Goal: Task Accomplishment & Management: Manage account settings

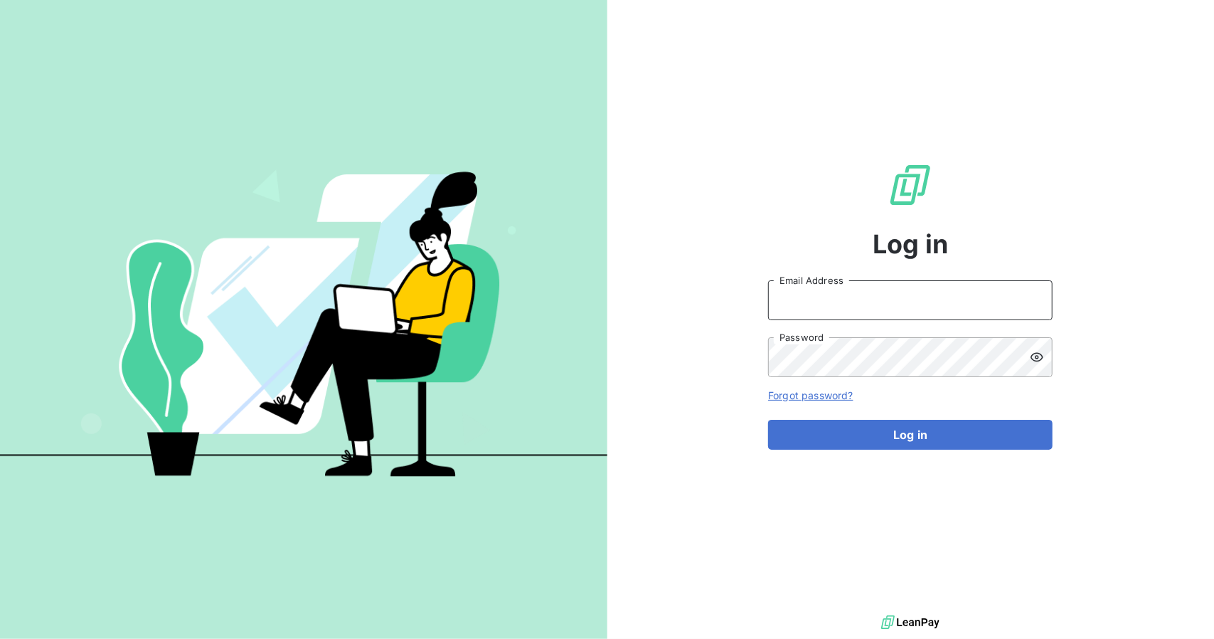
click at [879, 309] on input "Email Address" at bounding box center [910, 300] width 285 height 40
type input "[PERSON_NAME][EMAIL_ADDRESS][DOMAIN_NAME]"
click at [768, 420] on button "Log in" at bounding box center [910, 435] width 285 height 30
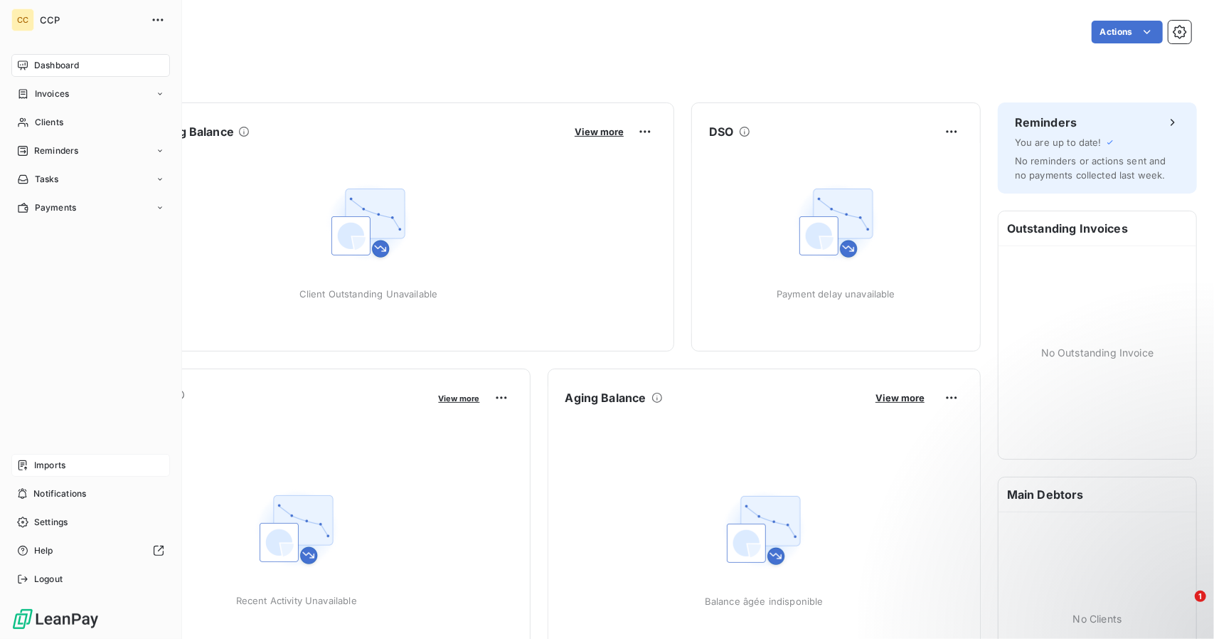
click at [46, 464] on span "Imports" at bounding box center [49, 465] width 31 height 13
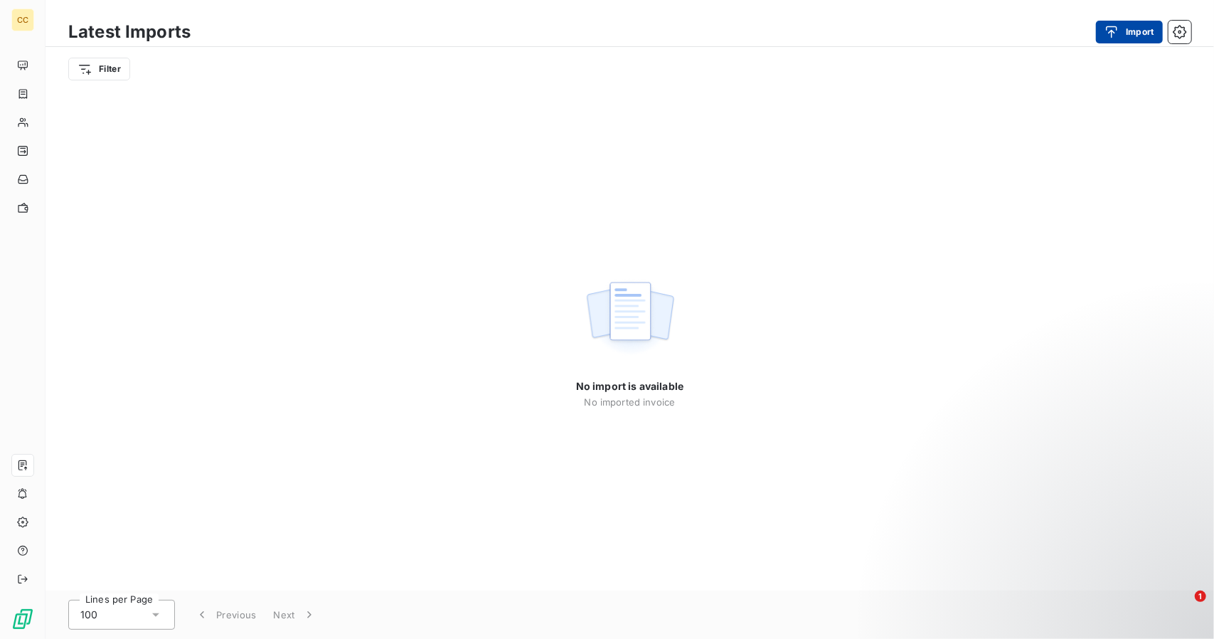
click at [1107, 32] on icon "button" at bounding box center [1112, 32] width 14 height 14
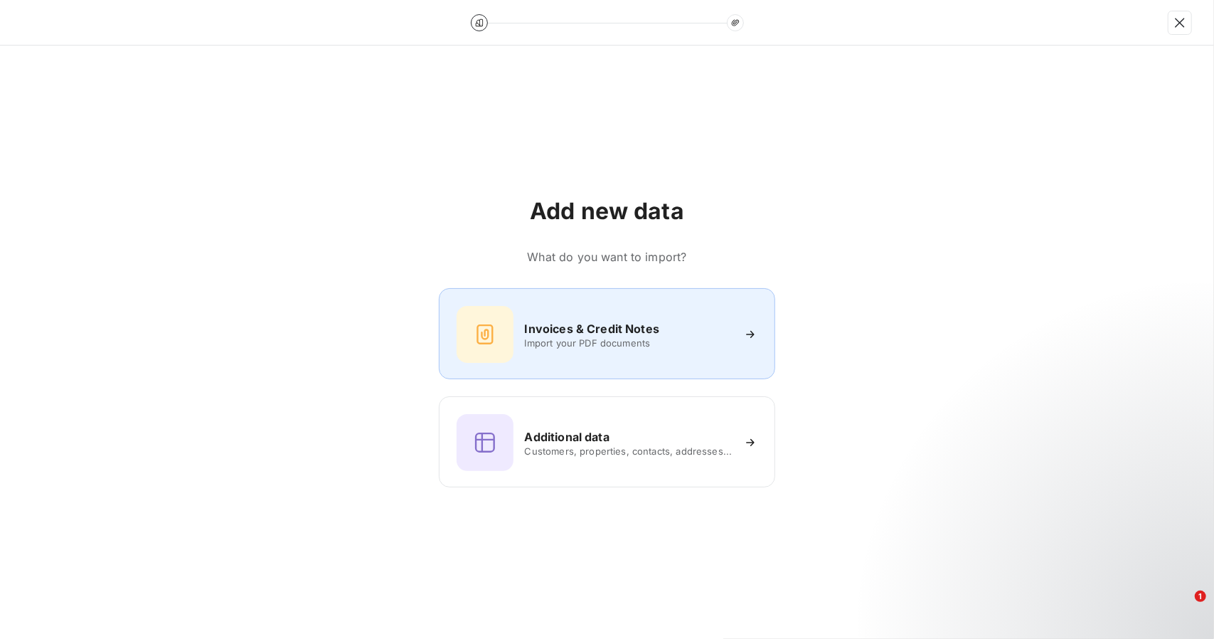
click at [645, 346] on span "Import your PDF documents" at bounding box center [629, 342] width 208 height 11
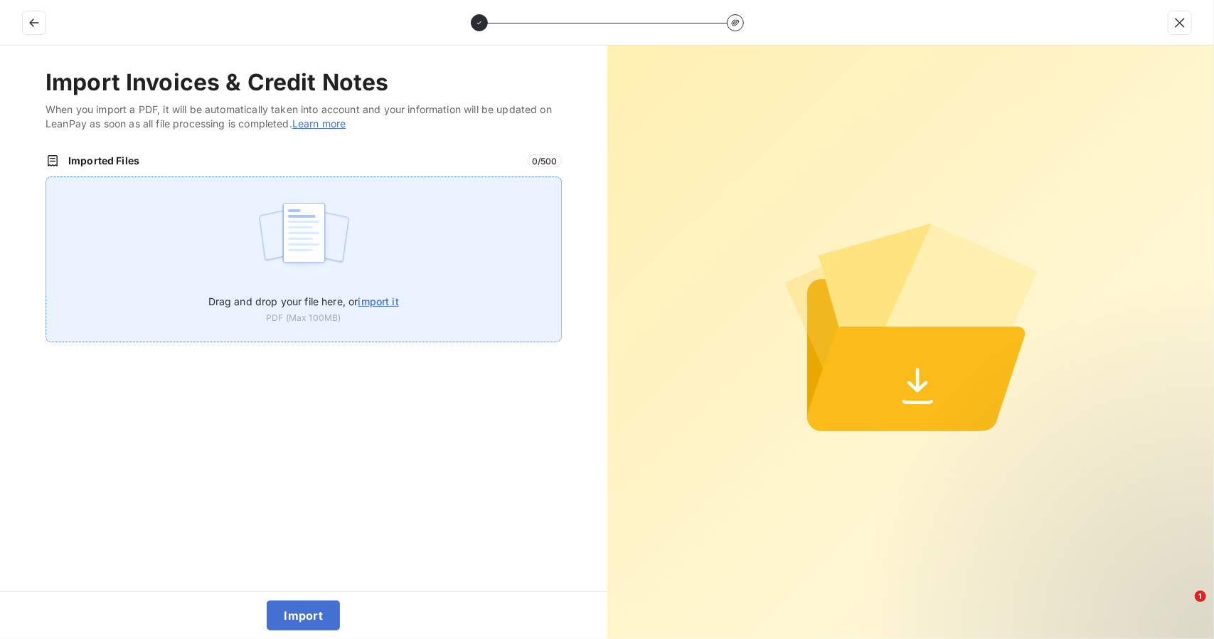
click at [386, 299] on span "import it" at bounding box center [378, 301] width 41 height 12
click at [46, 177] on input "Drag and drop your file here, or import it" at bounding box center [46, 176] width 1 height 1
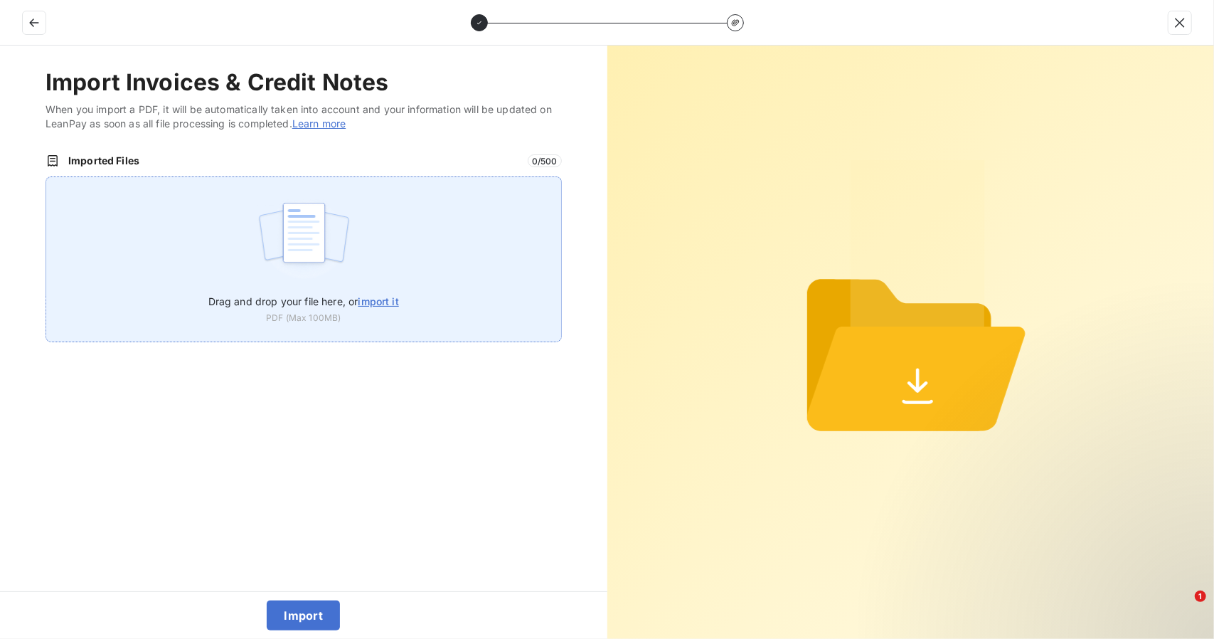
type input "C:\fakepath\RECEIVABLES REPORT [DATE].pdf"
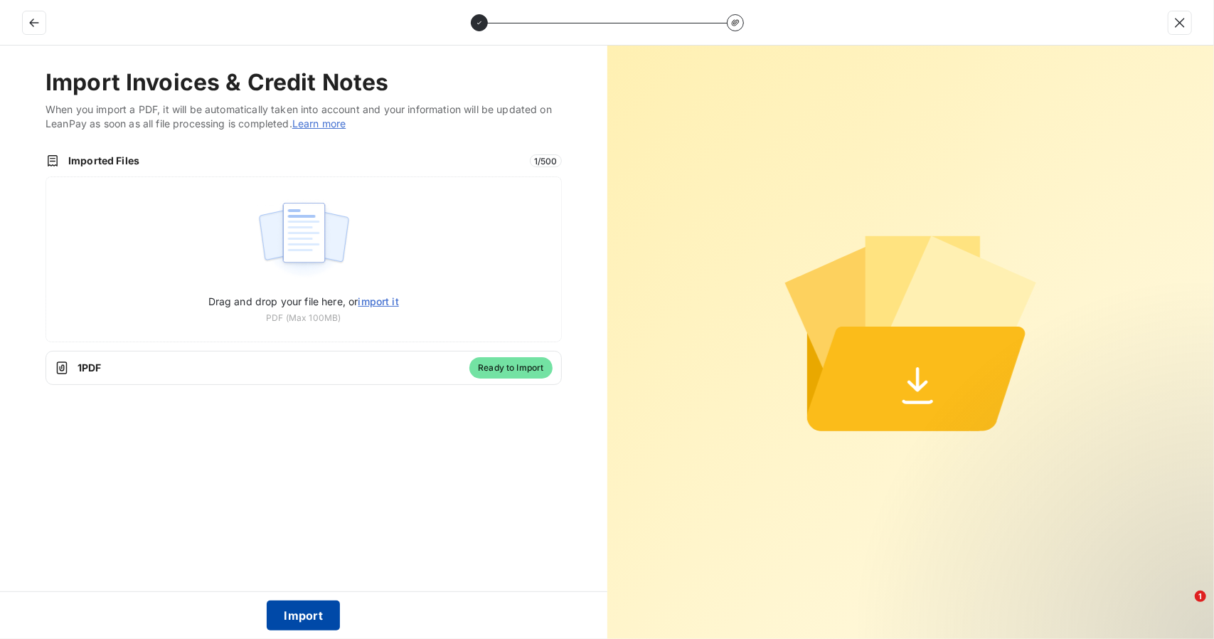
click at [324, 610] on button "Import" at bounding box center [303, 615] width 73 height 30
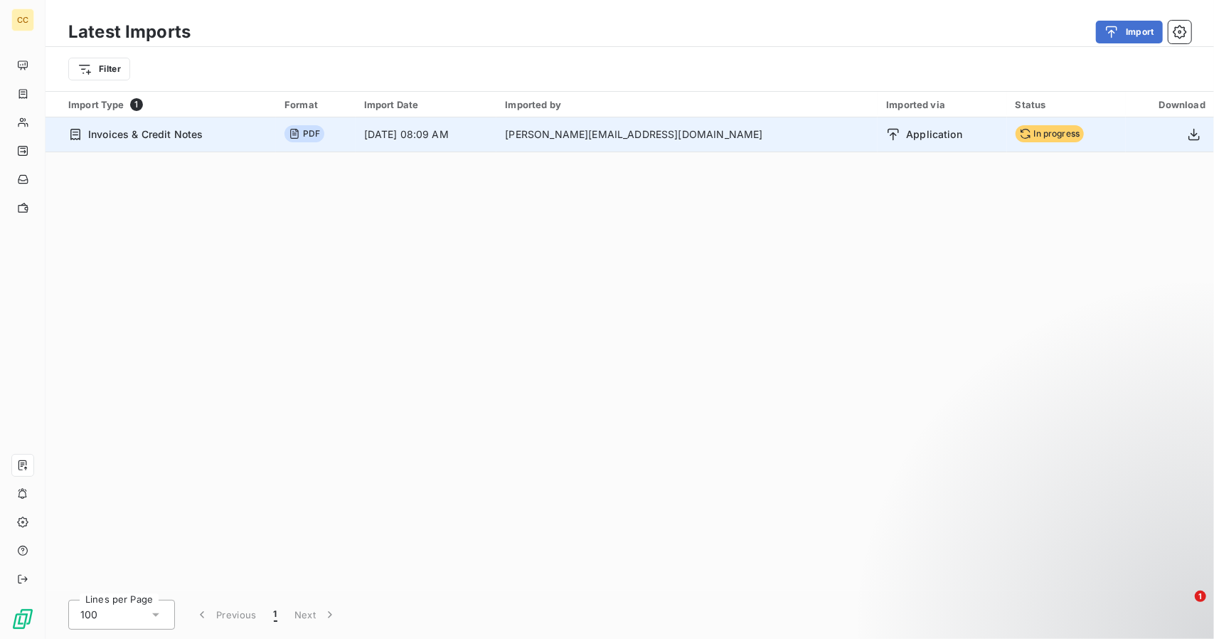
click at [906, 134] on span "Application" at bounding box center [934, 134] width 56 height 14
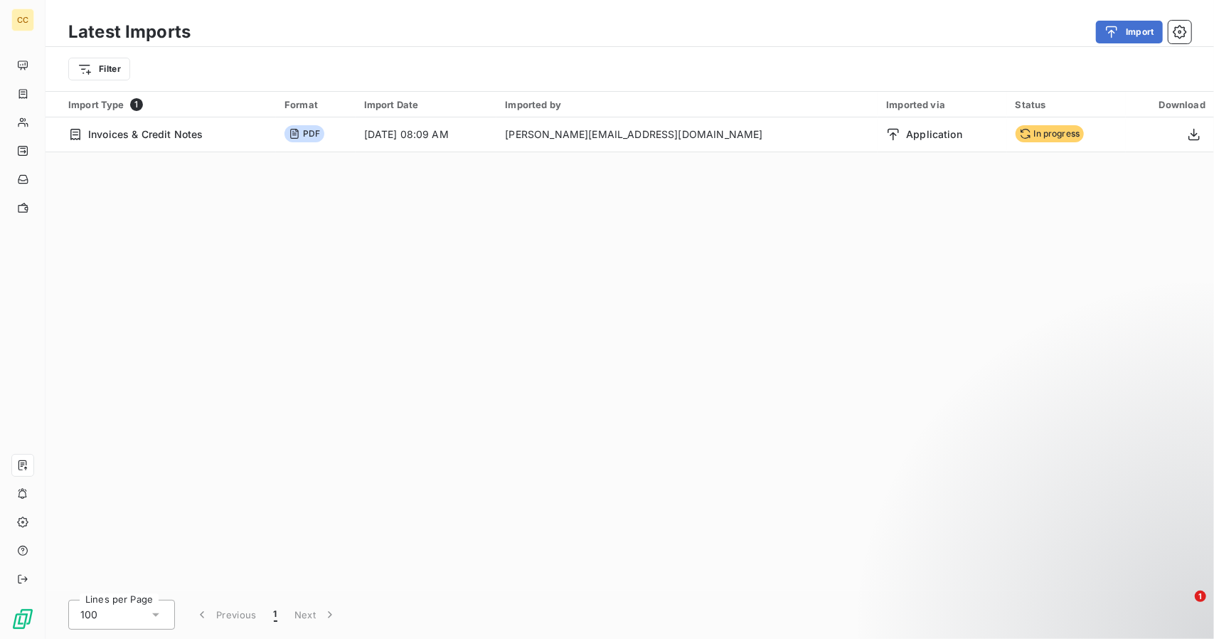
click at [1034, 272] on div "Import Type 1 Format Import Date Imported by Imported via Status Download Invoi…" at bounding box center [630, 341] width 1169 height 499
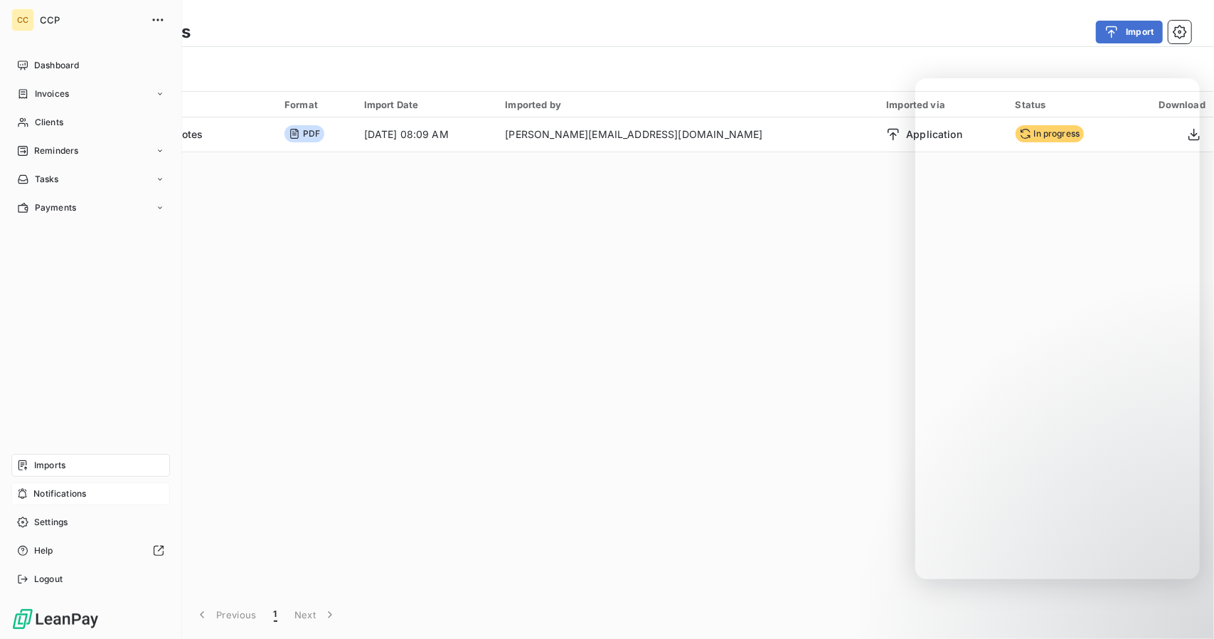
click at [53, 489] on span "Notifications" at bounding box center [59, 493] width 53 height 13
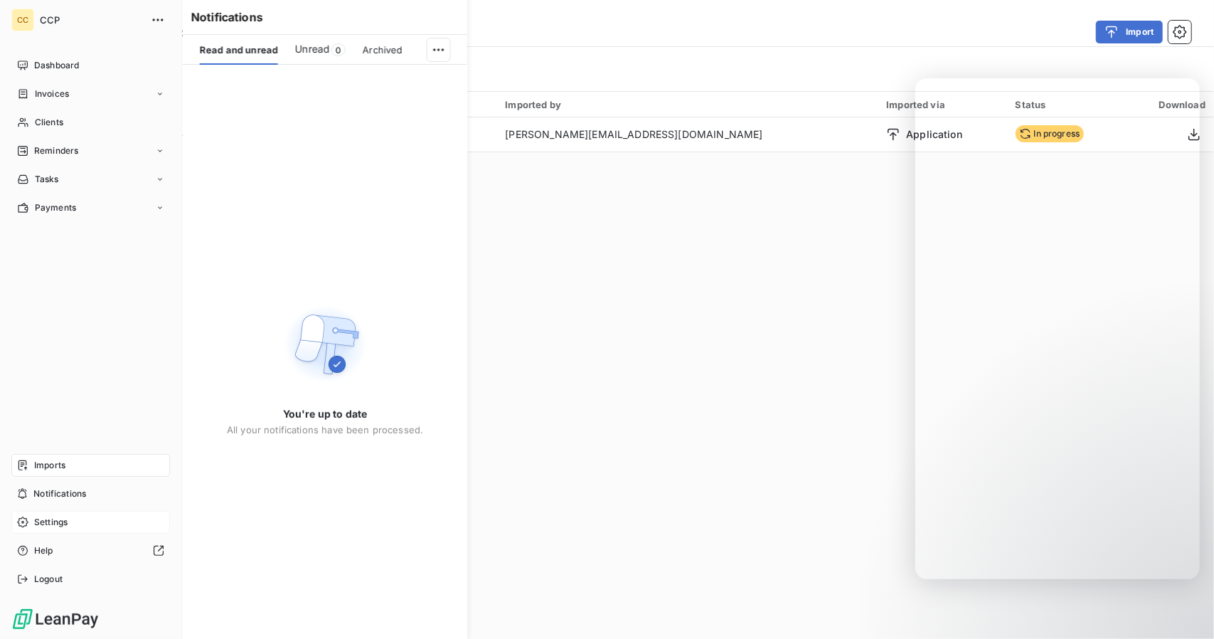
click at [54, 518] on span "Settings" at bounding box center [50, 522] width 33 height 13
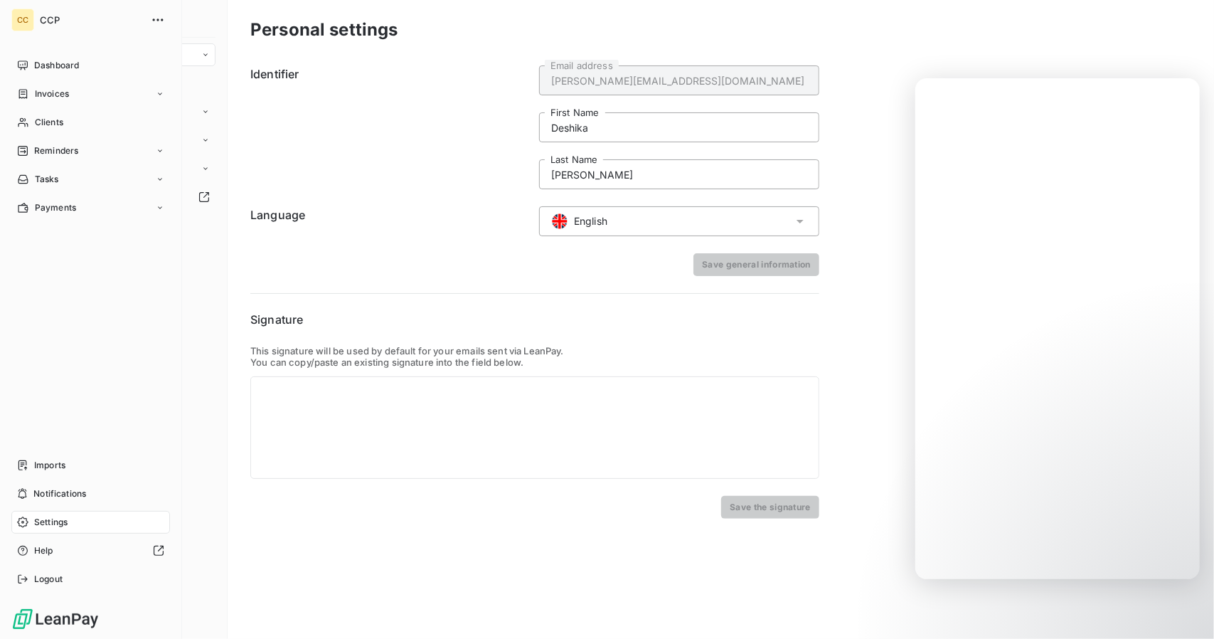
click at [54, 526] on span "Settings" at bounding box center [50, 522] width 33 height 13
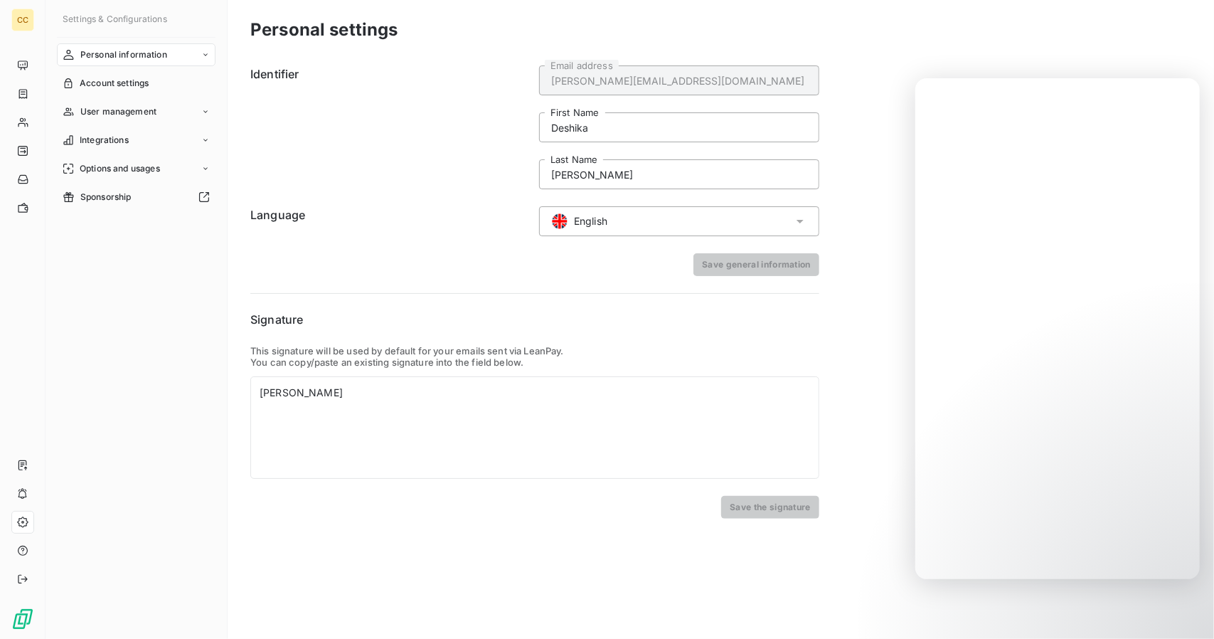
click at [669, 227] on div "English" at bounding box center [679, 221] width 280 height 30
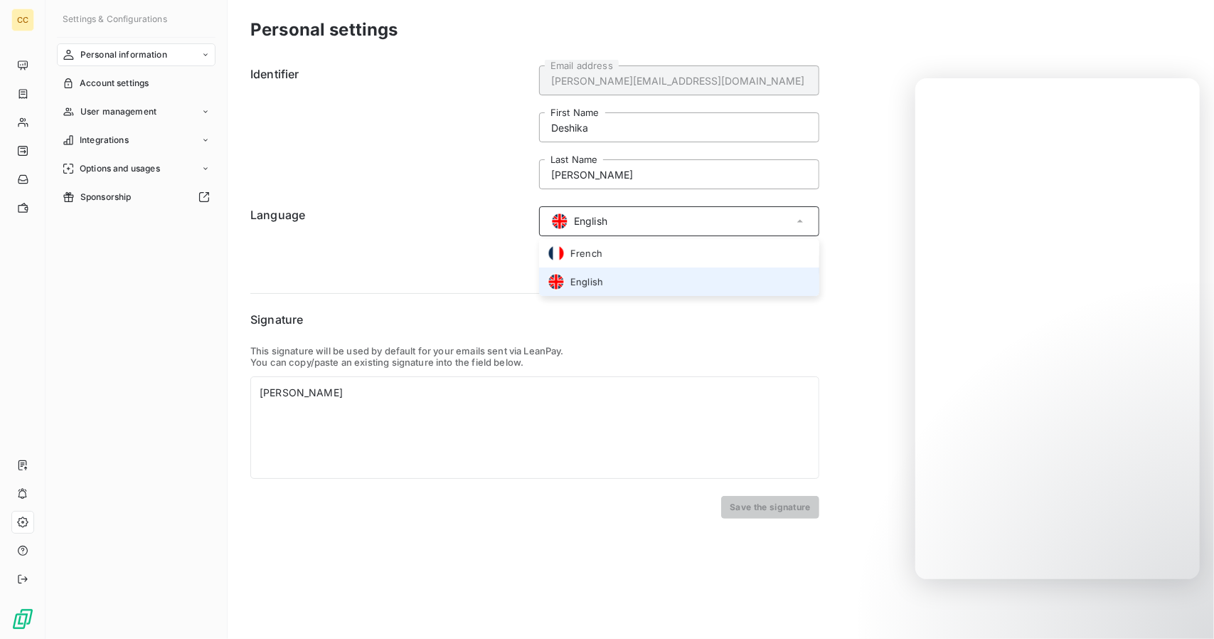
click at [669, 227] on div "English" at bounding box center [679, 221] width 280 height 30
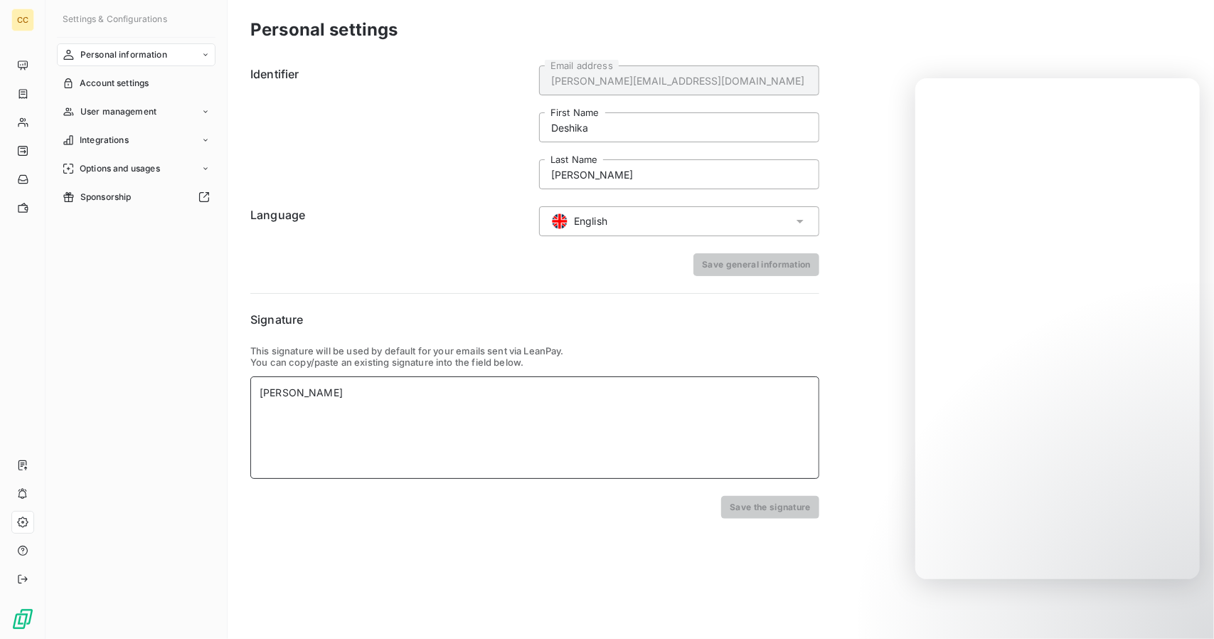
click at [356, 418] on div "Deshika Ramsunder" at bounding box center [534, 427] width 569 height 102
paste div
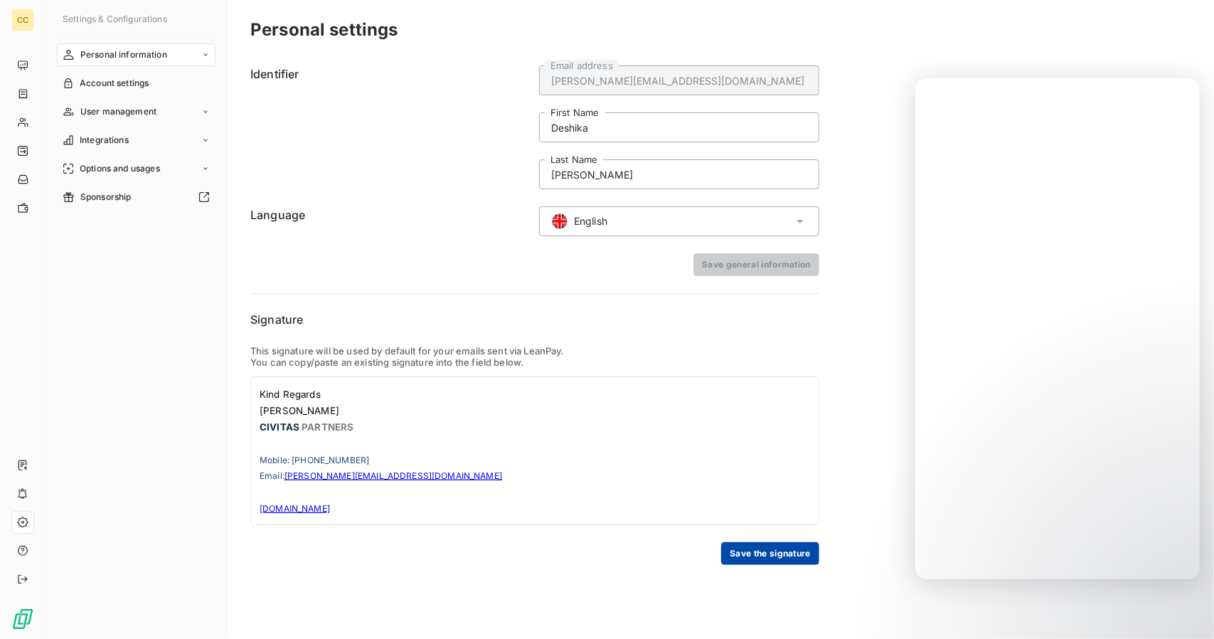
click at [781, 556] on button "Save the signature" at bounding box center [770, 553] width 98 height 23
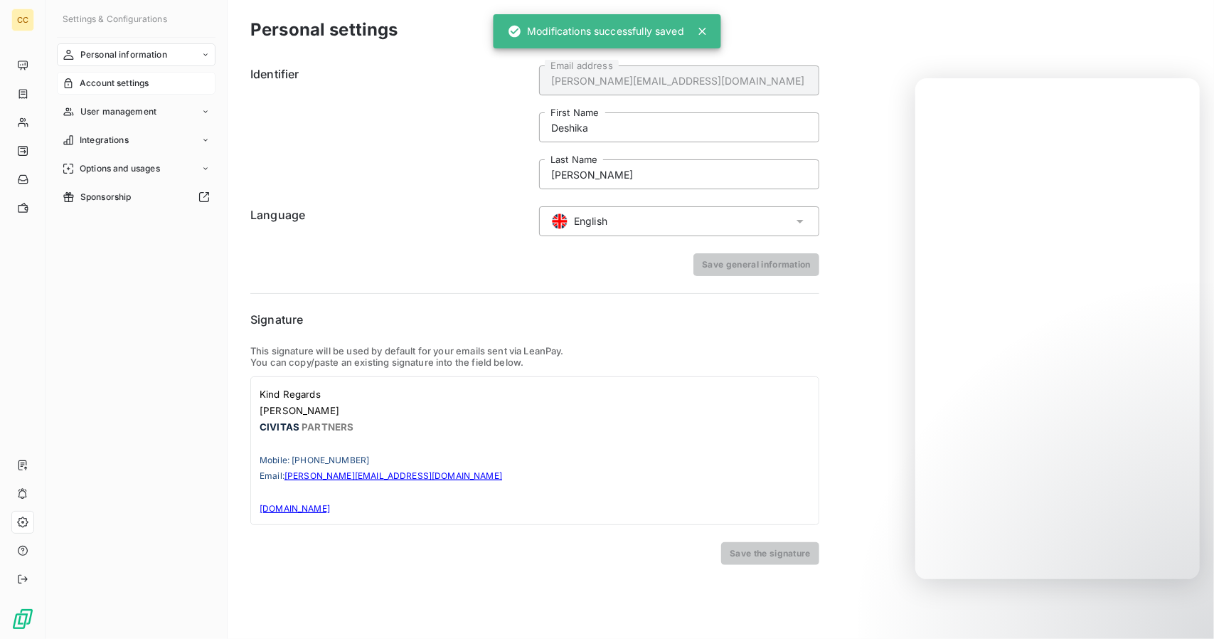
click at [135, 86] on span "Account settings" at bounding box center [114, 83] width 69 height 13
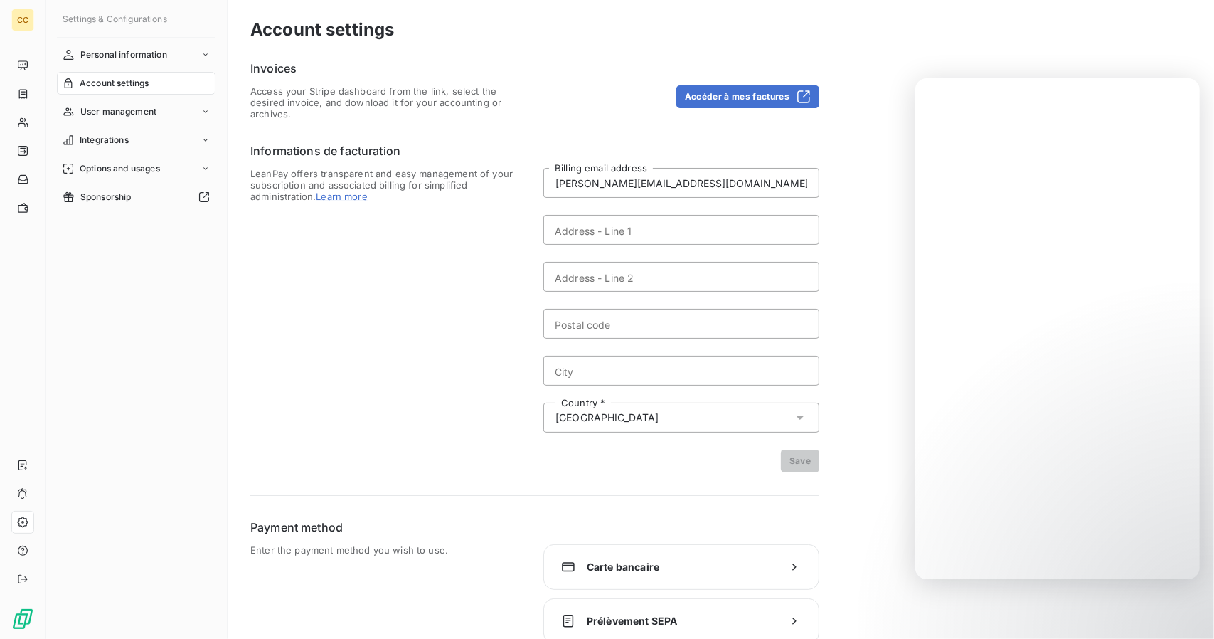
click at [728, 415] on div "Country * France" at bounding box center [681, 418] width 276 height 30
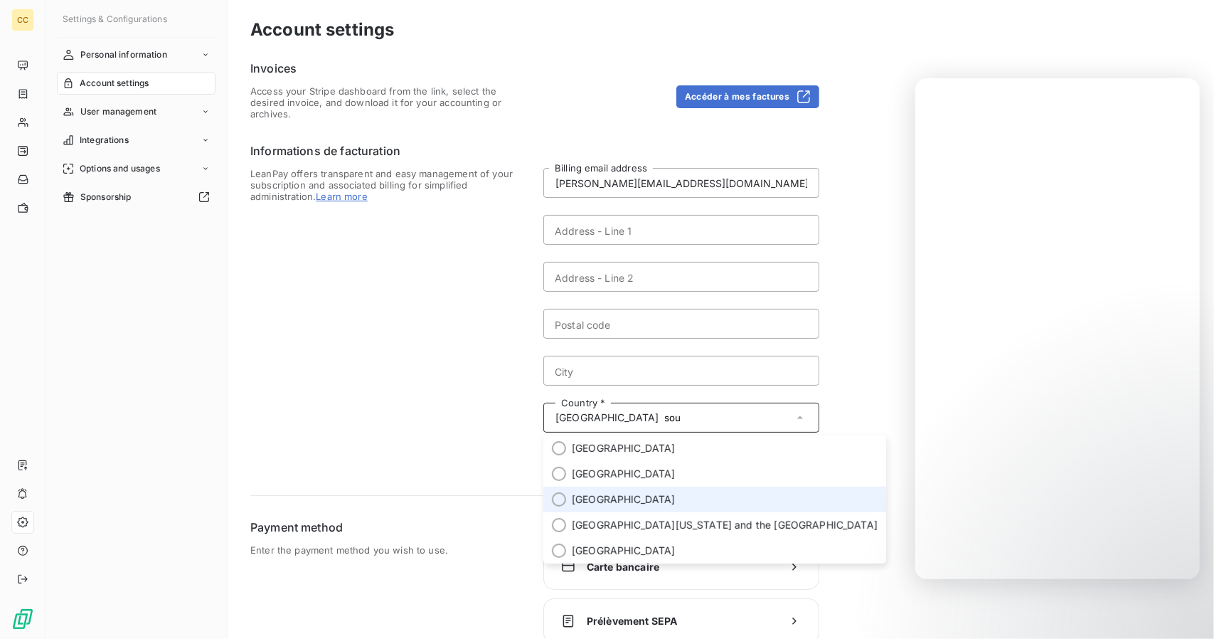
click at [605, 492] on li "South Africa" at bounding box center [714, 500] width 343 height 26
type input "sou"
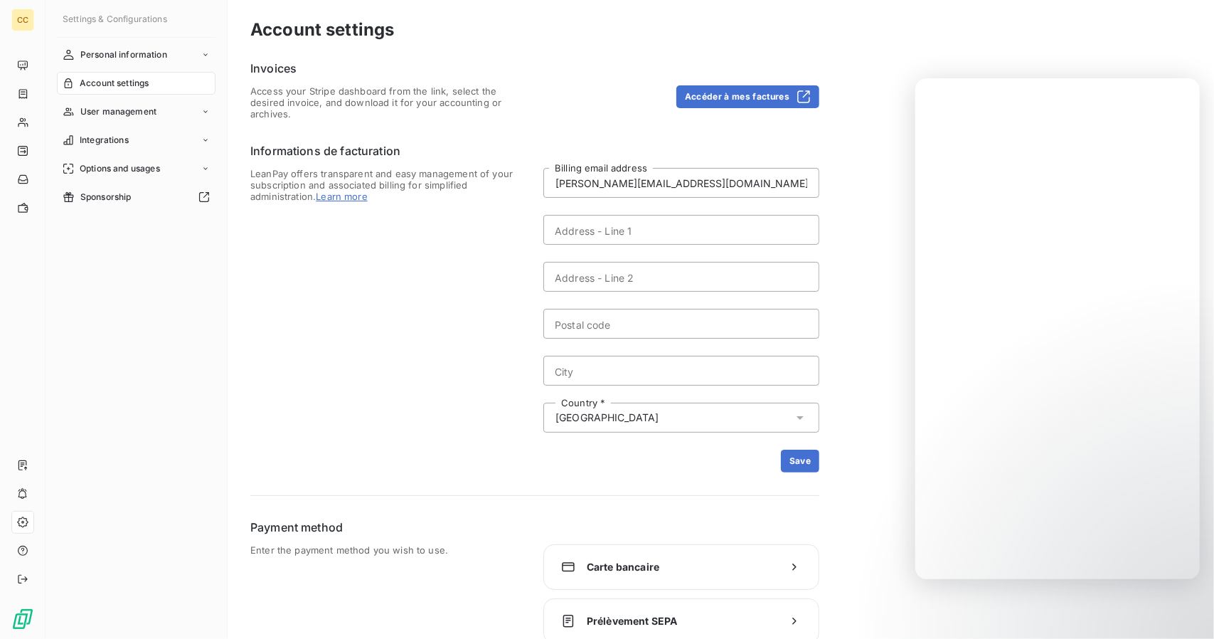
scroll to position [22, 0]
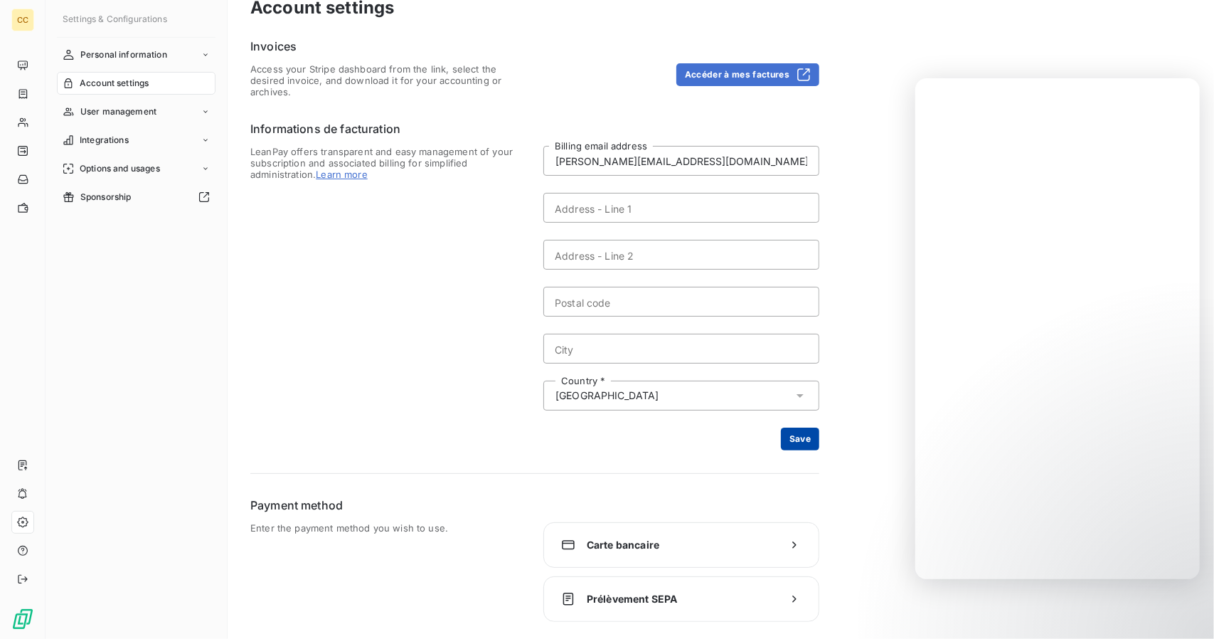
click at [807, 436] on button "Save" at bounding box center [800, 438] width 38 height 23
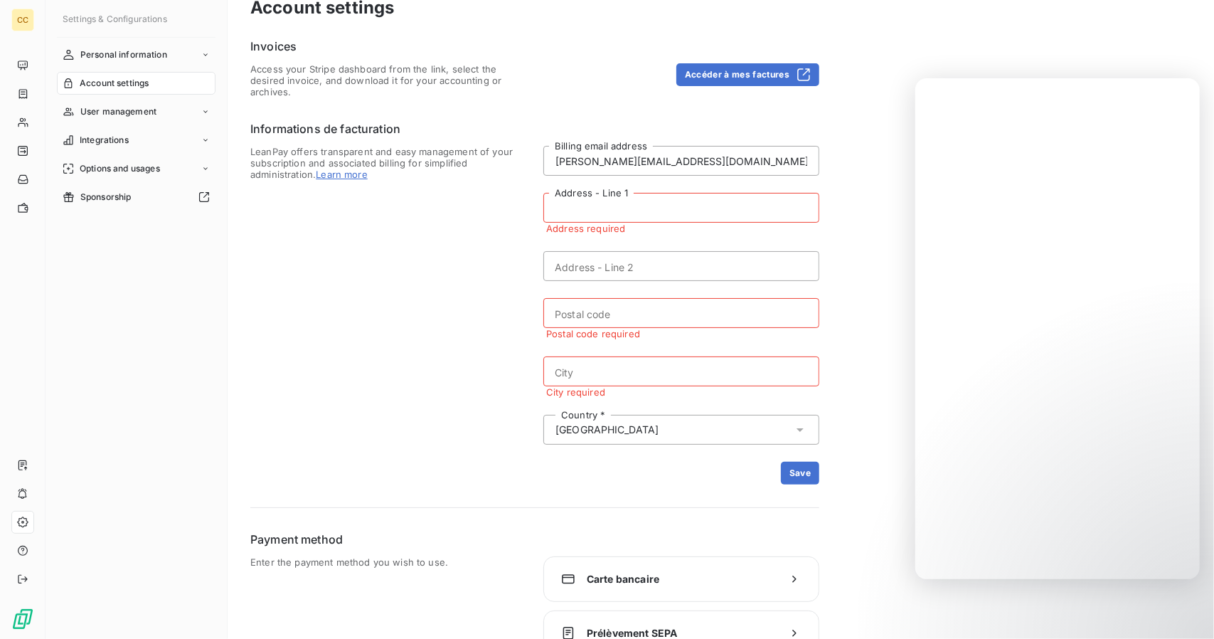
click at [619, 214] on input "Address - Line 1" at bounding box center [681, 208] width 276 height 30
click at [675, 206] on input "Address - Line 1" at bounding box center [681, 208] width 276 height 30
paste input "54 Silk Oak Drive Irene Farm Village Stand 2414, Irene ext 49 Centurion, 0157 V…"
type input "54 Silk Oak Drive Irene Farm Village Stand 2414, Irene ext 49 Centurion, 0157 V…"
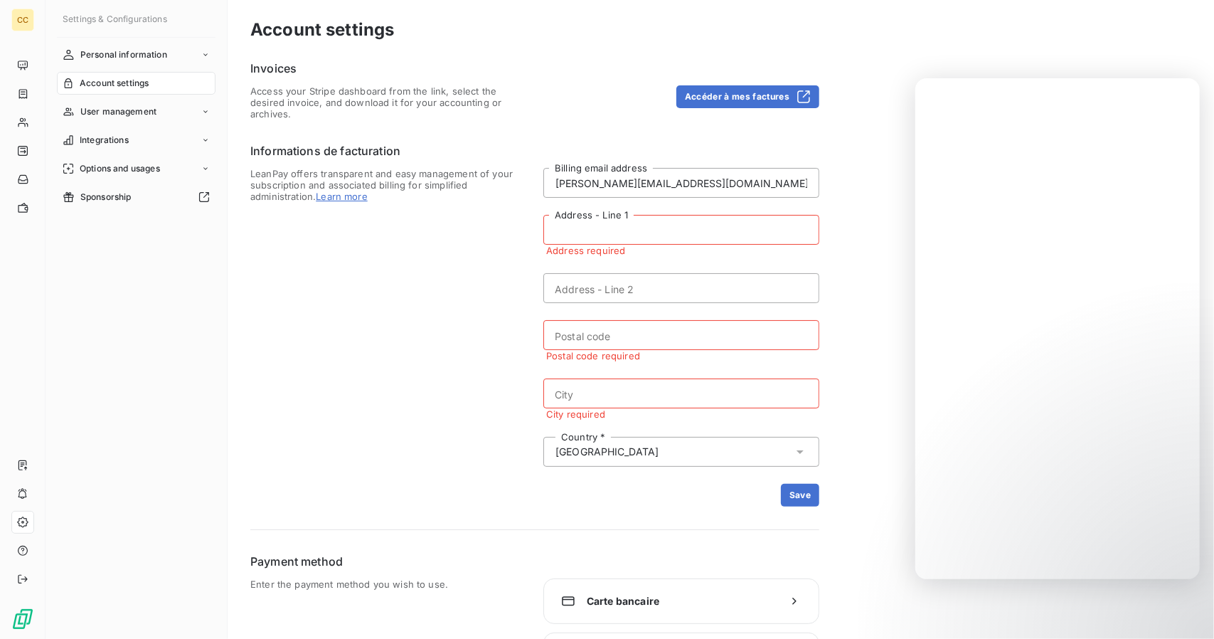
scroll to position [0, 0]
click at [564, 225] on input "Address - Line 1" at bounding box center [681, 230] width 276 height 30
paste input "54 Silk Oak Drive"
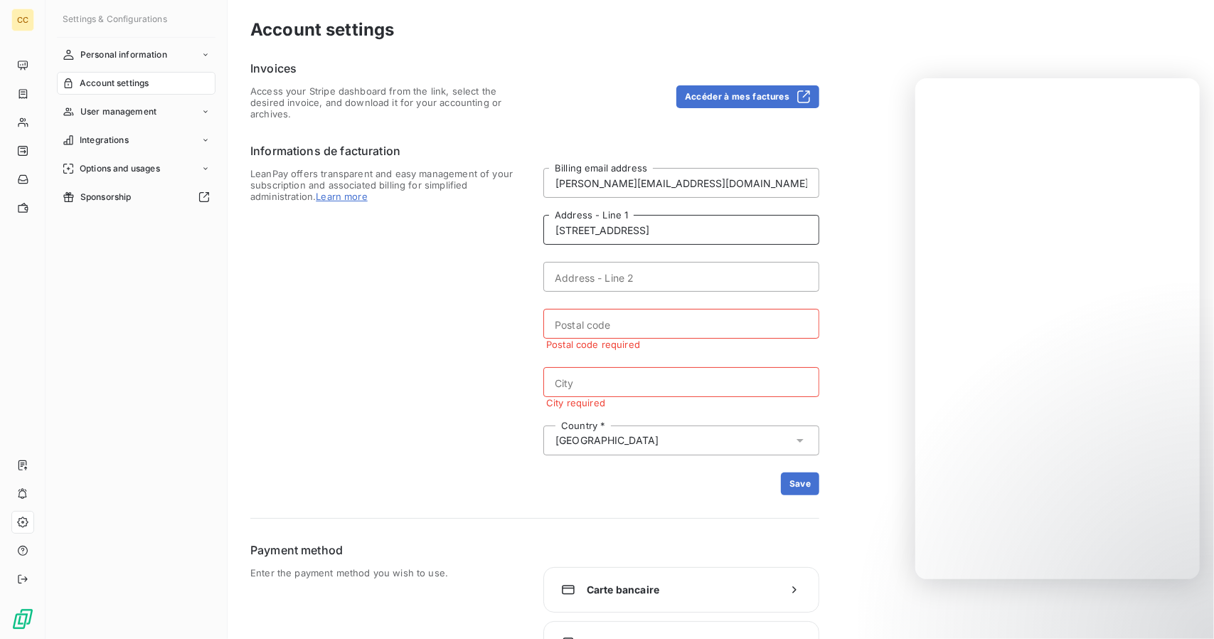
type input "54 Silk Oak Drive"
click at [657, 272] on input "Address - Line 2" at bounding box center [681, 277] width 276 height 30
paste input "Irene Farm Village"
drag, startPoint x: 649, startPoint y: 278, endPoint x: 700, endPoint y: 272, distance: 50.8
click at [649, 278] on input "Irene Farm Village" at bounding box center [681, 277] width 276 height 30
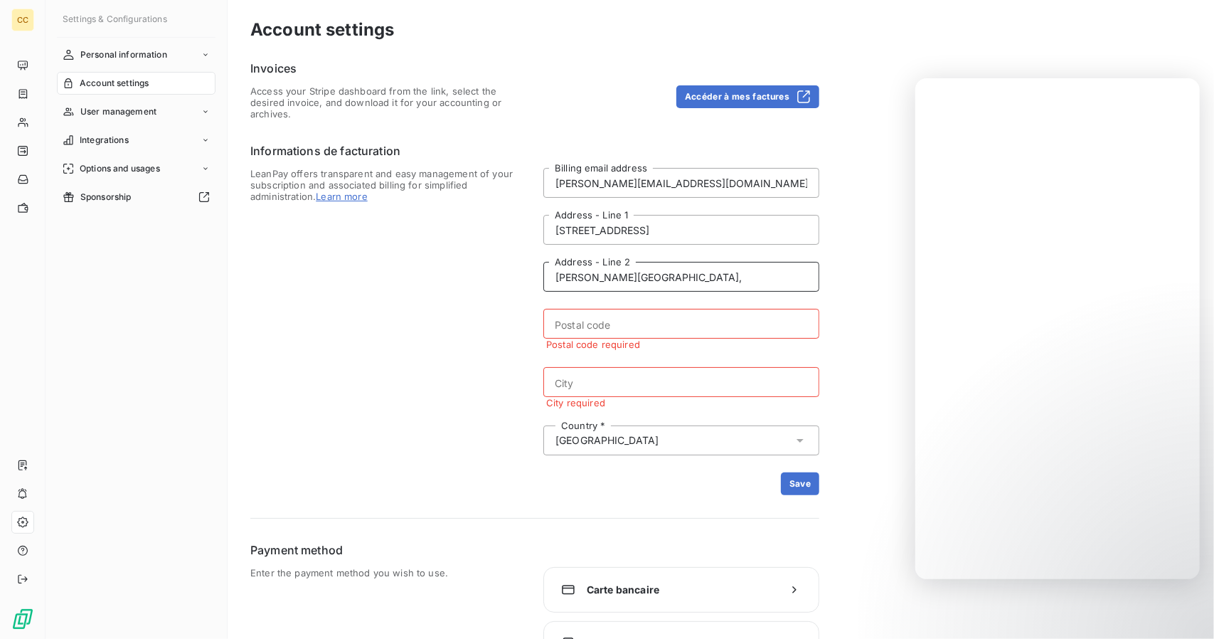
paste input "Stand 2414, Irene ext 49"
drag, startPoint x: 639, startPoint y: 277, endPoint x: 548, endPoint y: 274, distance: 91.1
click at [548, 274] on input "Irene Farm Village, Stand 2414, Irene ext 49" at bounding box center [681, 277] width 276 height 30
type input ", Stand 2414, Irene ext 49"
click at [654, 235] on input "54 Silk Oak Drive" at bounding box center [681, 230] width 276 height 30
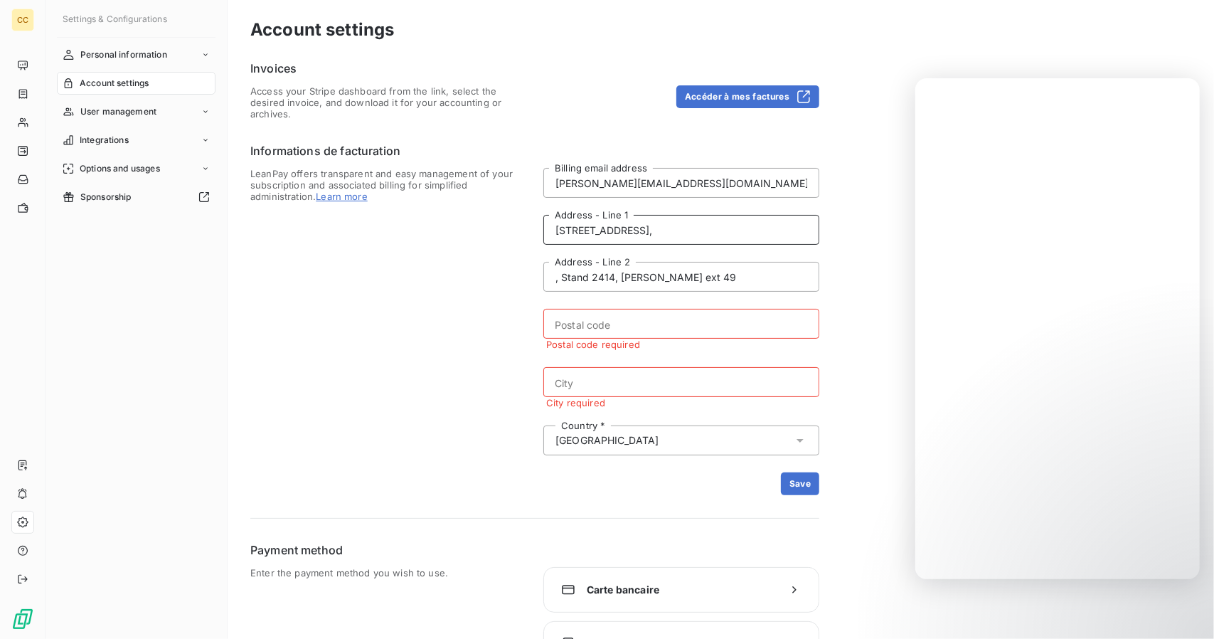
paste input "Irene Farm Village"
drag, startPoint x: 639, startPoint y: 225, endPoint x: 680, endPoint y: 231, distance: 40.9
click at [642, 227] on input "54 Silk Oak Drive,Irene Farm Village" at bounding box center [681, 230] width 276 height 30
type input "54 Silk Oak Drive, rene Farm Village"
click at [563, 275] on input ", Stand 2414, Irene ext 49" at bounding box center [681, 277] width 276 height 30
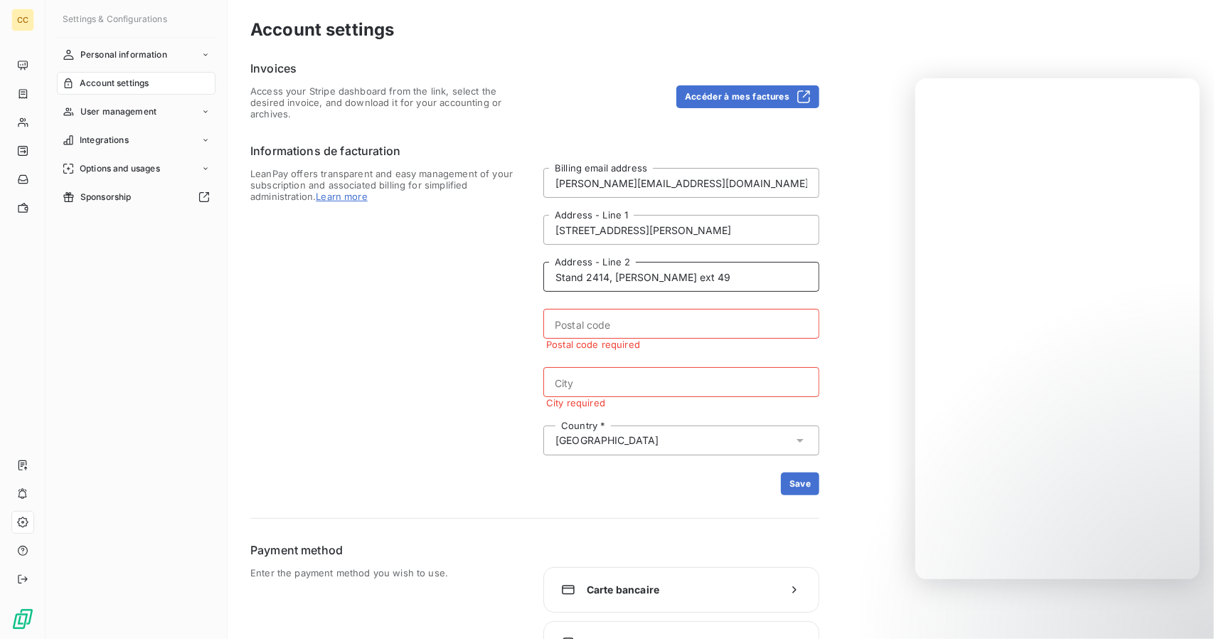
click at [693, 275] on input "Stand 2414, Irene ext 49" at bounding box center [681, 277] width 276 height 30
click at [721, 275] on input "Stand 2414, Irene ext 49," at bounding box center [681, 277] width 276 height 30
paste input "Centurion"
type input "Stand 2414, Irene ext 49, Centurion"
click at [573, 327] on input "Postal code" at bounding box center [681, 324] width 276 height 30
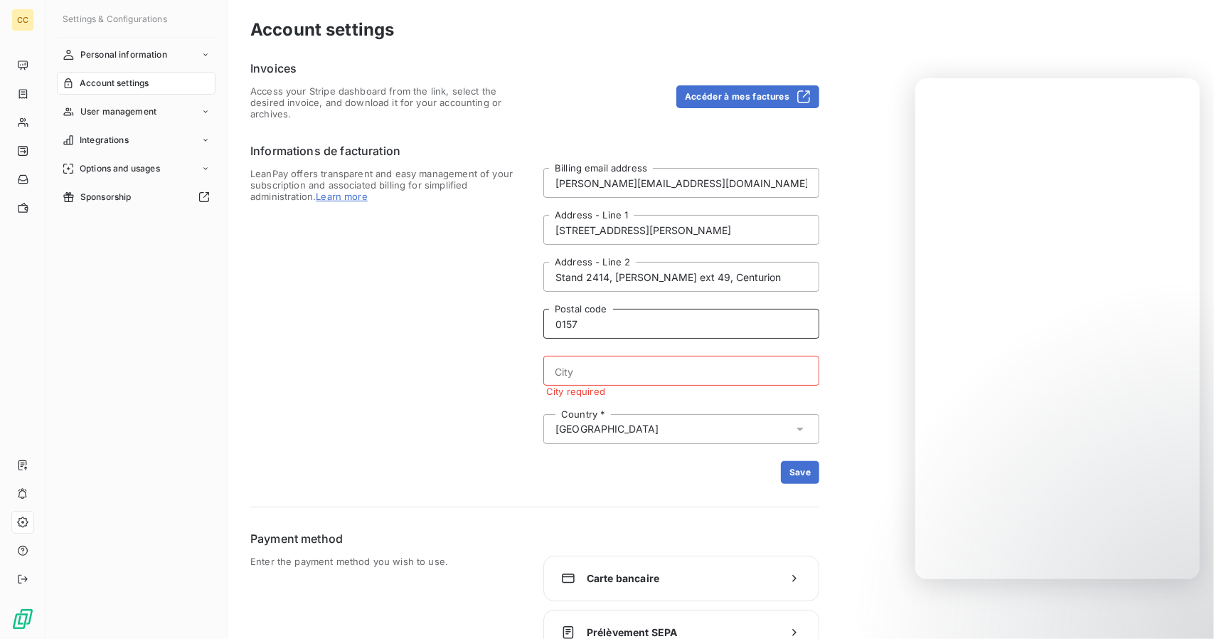
type input "0157"
click at [643, 368] on input "City" at bounding box center [681, 371] width 276 height 30
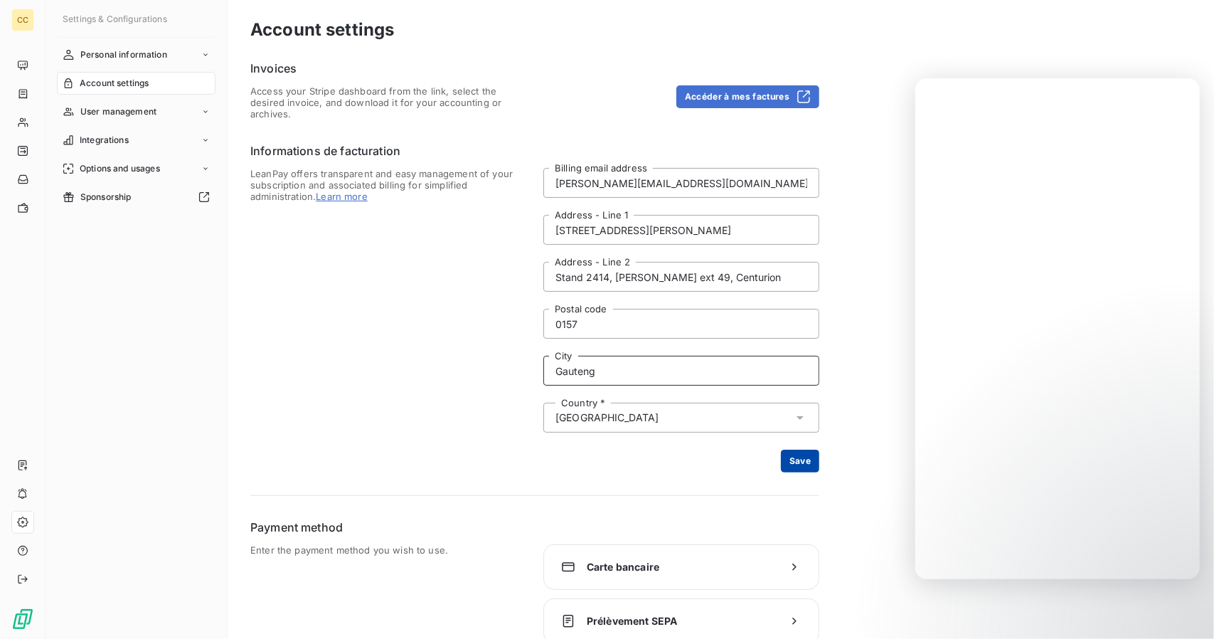
type input "Gauteng"
click at [810, 457] on button "Save" at bounding box center [800, 461] width 38 height 23
click at [139, 115] on span "User management" at bounding box center [118, 111] width 76 height 13
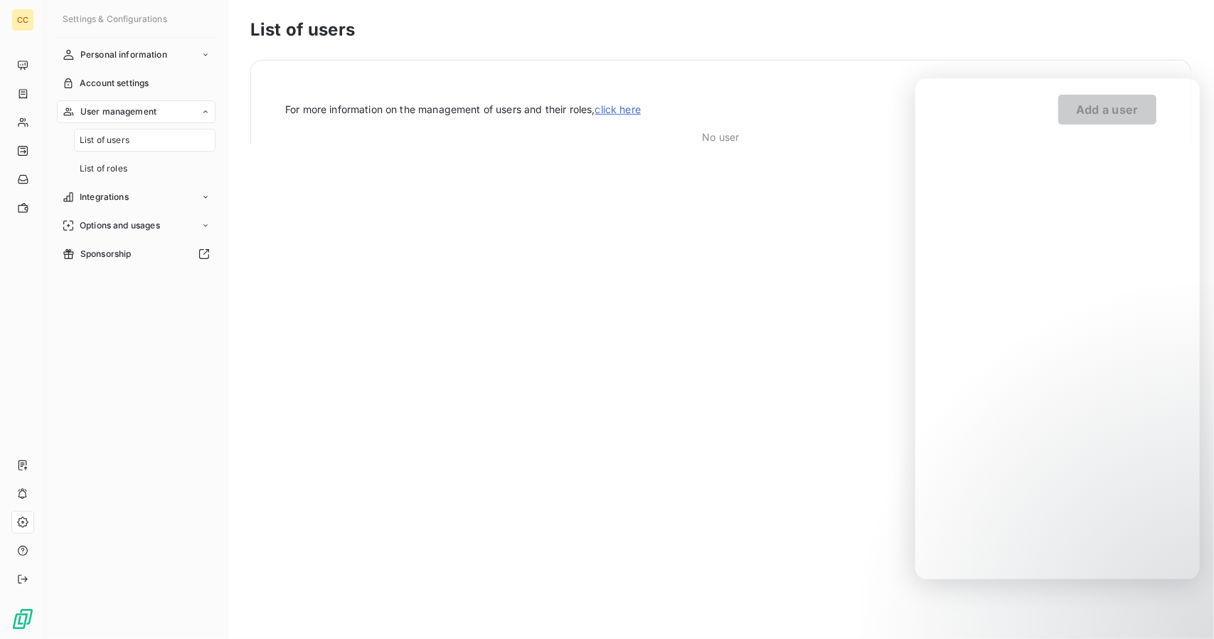
click at [139, 115] on span "User management" at bounding box center [118, 111] width 76 height 13
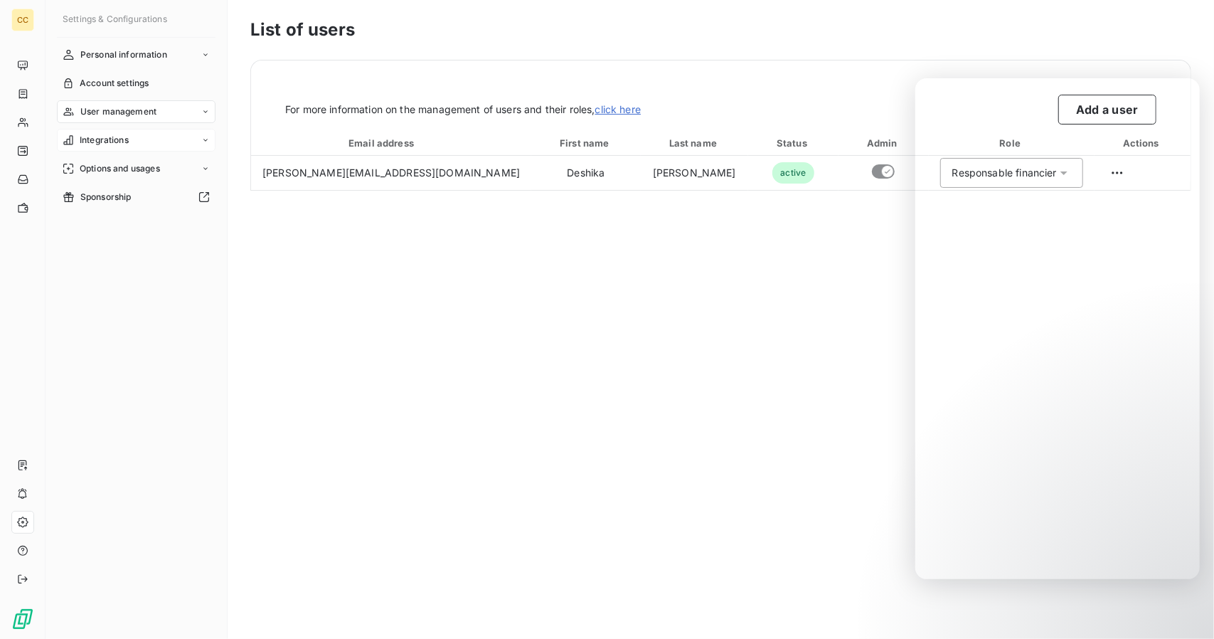
click at [129, 143] on div "Integrations" at bounding box center [136, 140] width 159 height 23
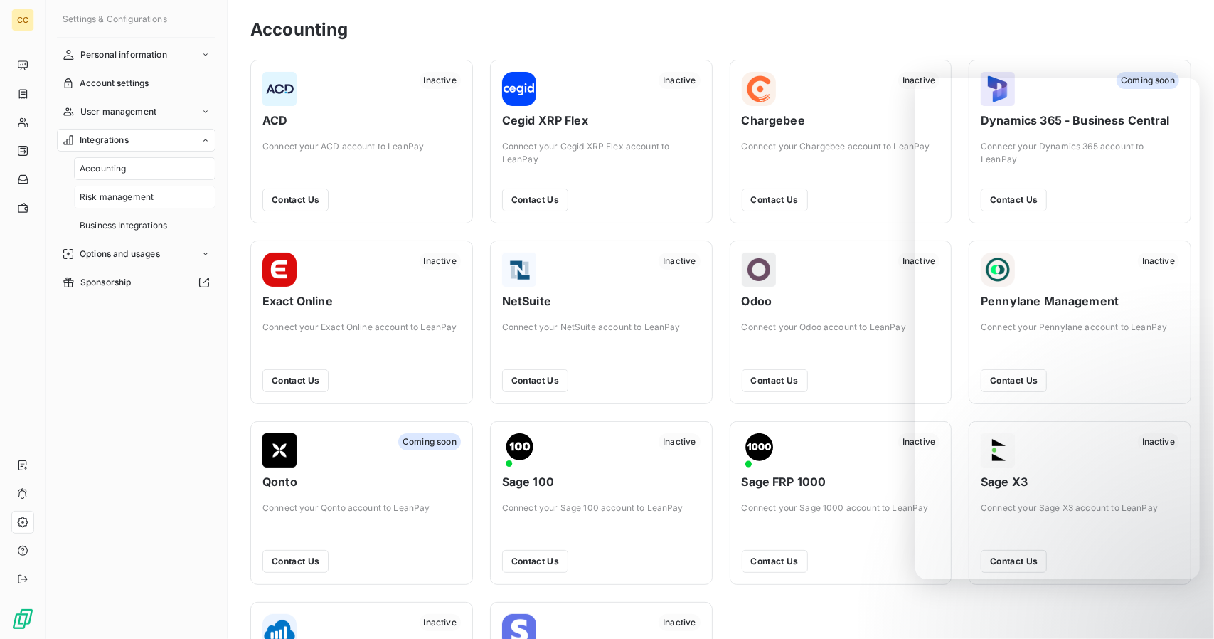
click at [145, 192] on span "Risk management" at bounding box center [117, 197] width 74 height 13
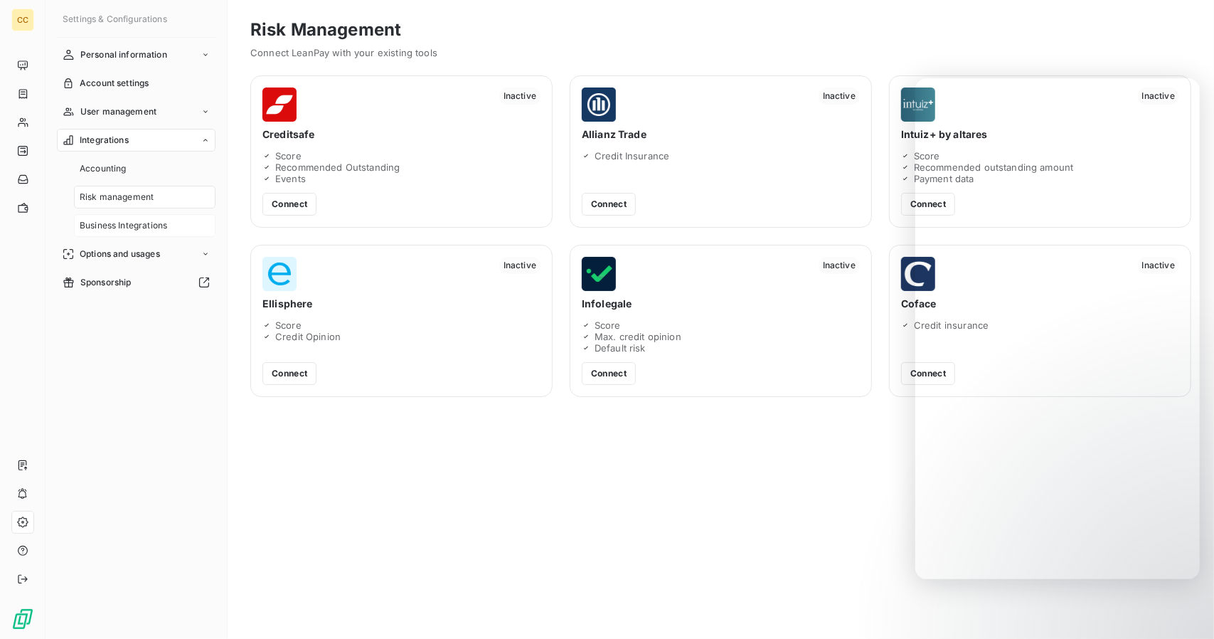
click at [139, 220] on span "Business Integrations" at bounding box center [123, 225] width 87 height 13
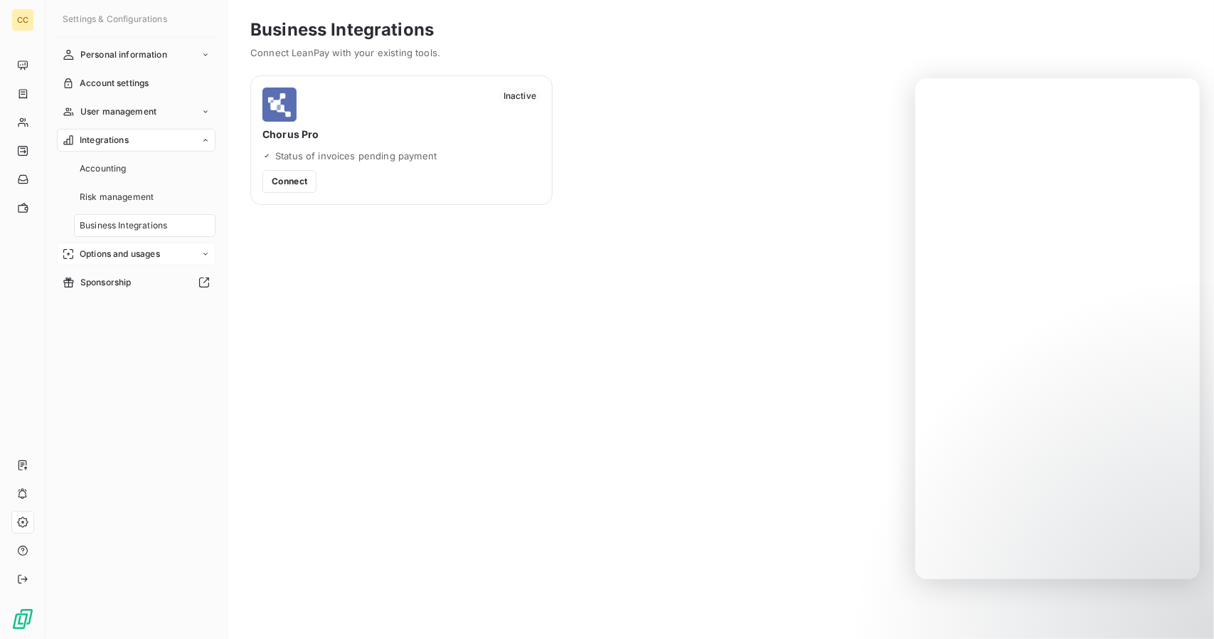
click at [128, 250] on span "Options and usages" at bounding box center [120, 254] width 80 height 13
